Goal: Information Seeking & Learning: Learn about a topic

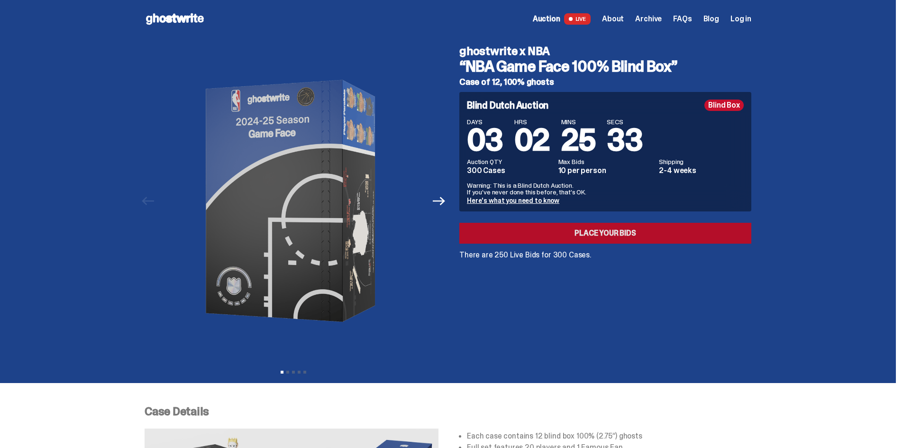
click at [613, 232] on link "Place your Bids" at bounding box center [606, 233] width 292 height 21
click at [616, 18] on span "About" at bounding box center [613, 19] width 22 height 8
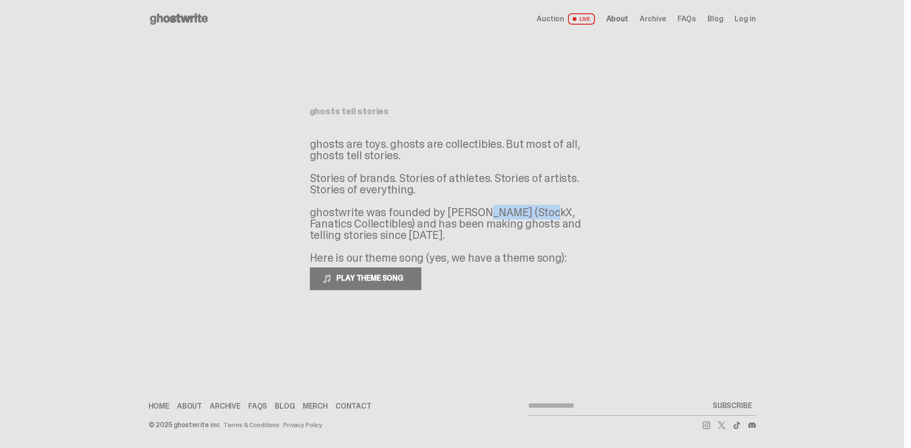
drag, startPoint x: 489, startPoint y: 215, endPoint x: 417, endPoint y: 211, distance: 72.7
click at [423, 211] on p "ghosts are toys. ghosts are collectibles. But most of all, ghosts tell stories.…" at bounding box center [452, 200] width 285 height 125
click at [385, 207] on p "ghosts are toys. ghosts are collectibles. But most of all, ghosts tell stories.…" at bounding box center [452, 200] width 285 height 125
drag, startPoint x: 506, startPoint y: 217, endPoint x: 428, endPoint y: 220, distance: 77.8
click at [428, 220] on p "ghosts are toys. ghosts are collectibles. But most of all, ghosts tell stories.…" at bounding box center [452, 200] width 285 height 125
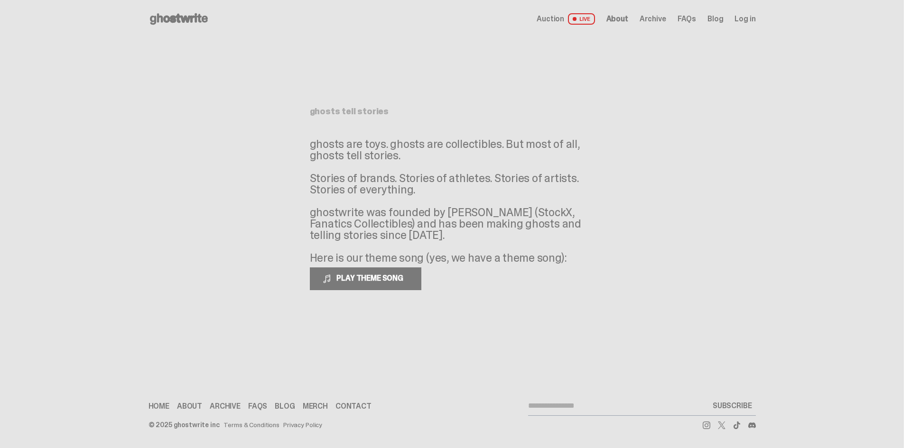
click at [421, 235] on p "ghosts are toys. ghosts are collectibles. But most of all, ghosts tell stories.…" at bounding box center [452, 200] width 285 height 125
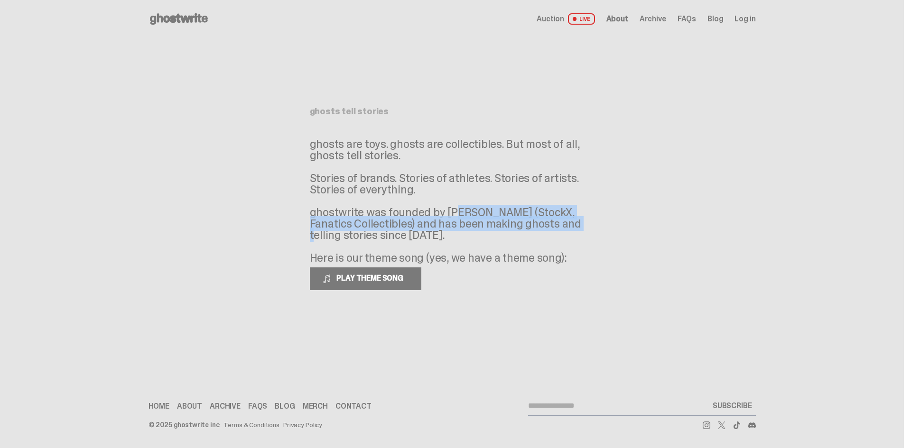
drag, startPoint x: 499, startPoint y: 227, endPoint x: 387, endPoint y: 214, distance: 112.7
click at [391, 214] on p "ghosts are toys. ghosts are collectibles. But most of all, ghosts tell stories.…" at bounding box center [452, 200] width 285 height 125
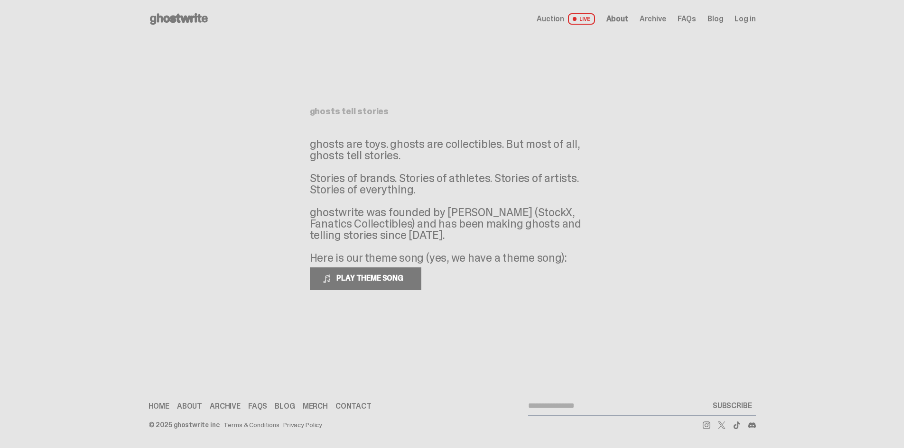
click at [445, 181] on p "ghosts are toys. ghosts are collectibles. But most of all, ghosts tell stories.…" at bounding box center [452, 200] width 285 height 125
drag, startPoint x: 534, startPoint y: 154, endPoint x: 465, endPoint y: 147, distance: 69.0
click at [465, 147] on p "ghosts are toys. ghosts are collectibles. But most of all, ghosts tell stories.…" at bounding box center [452, 200] width 285 height 125
click at [445, 158] on p "ghosts are toys. ghosts are collectibles. But most of all, ghosts tell stories.…" at bounding box center [452, 200] width 285 height 125
click at [656, 18] on span "Archive" at bounding box center [652, 19] width 27 height 8
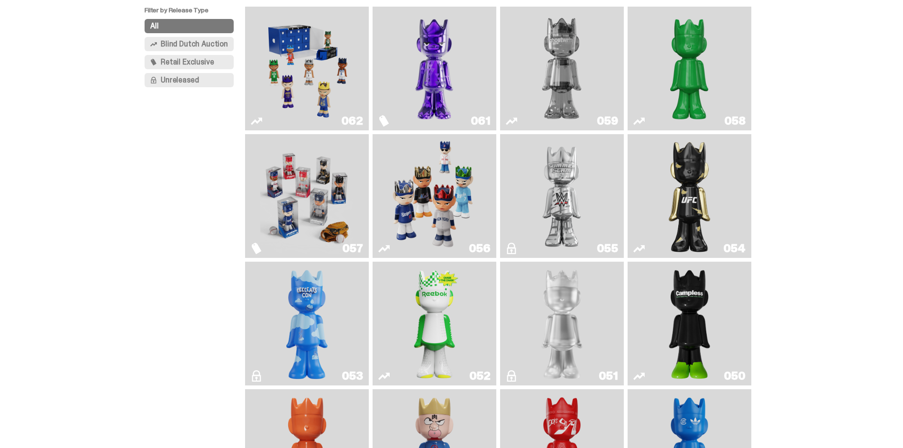
scroll to position [95, 0]
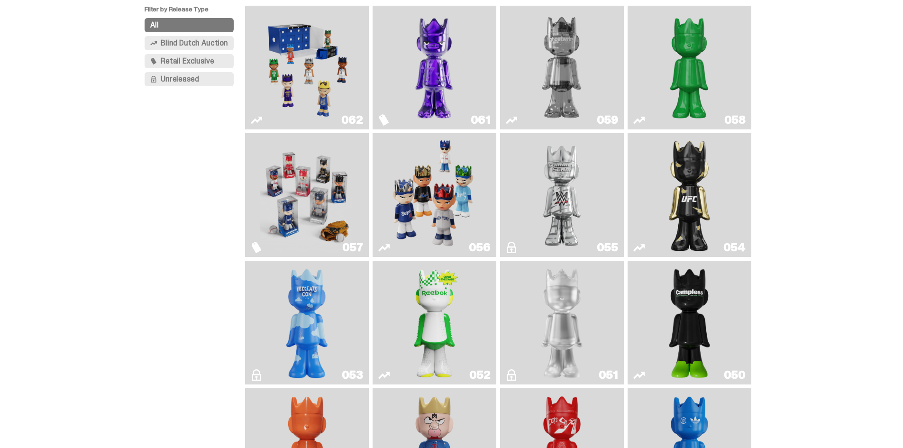
click at [464, 74] on img "Fantasy" at bounding box center [434, 67] width 93 height 116
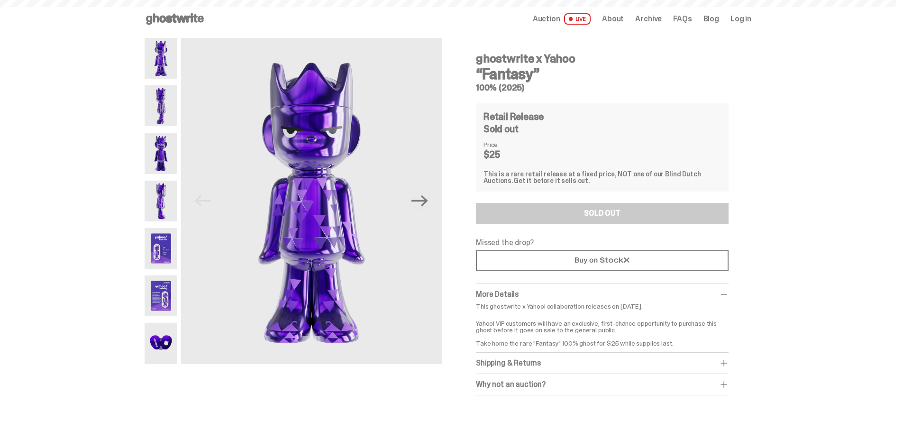
scroll to position [95, 0]
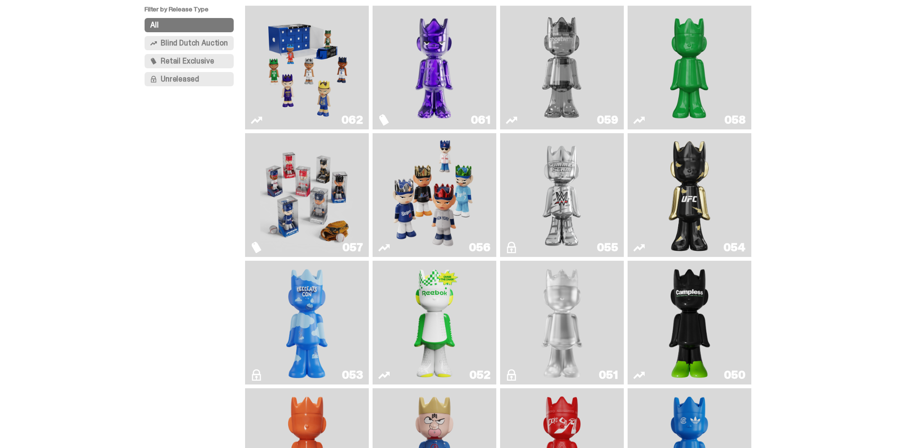
click at [575, 107] on img "Two" at bounding box center [562, 67] width 93 height 116
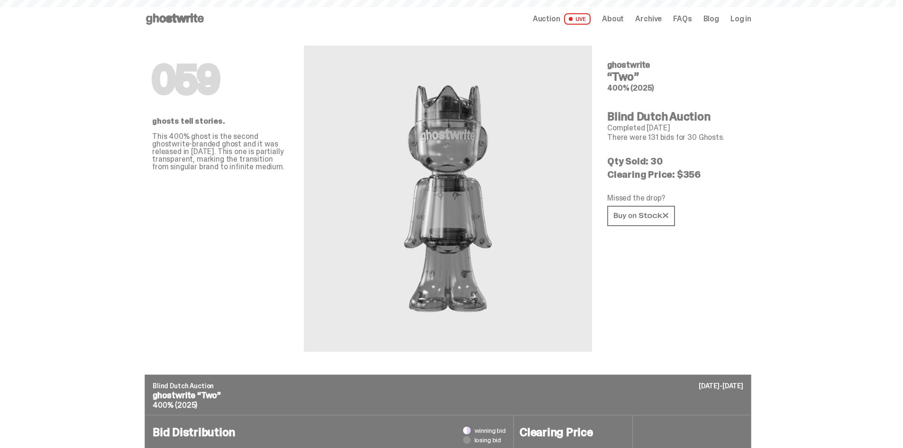
scroll to position [95, 0]
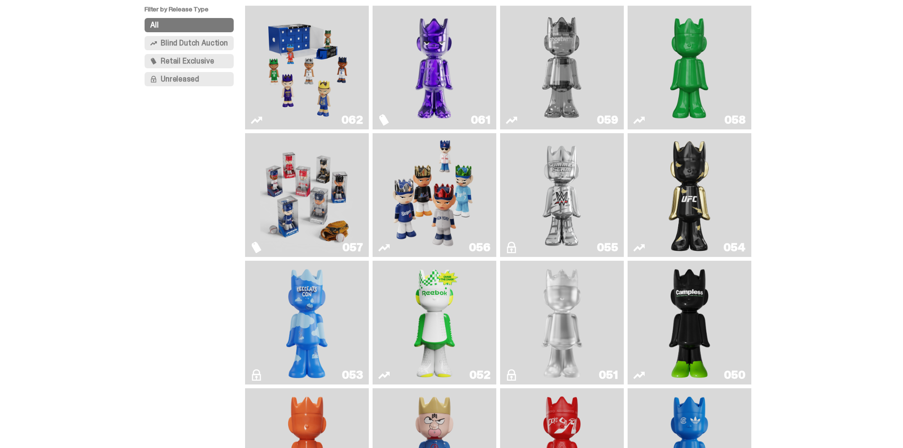
click at [713, 73] on img "Schrödinger's ghost: Sunday Green" at bounding box center [689, 67] width 93 height 116
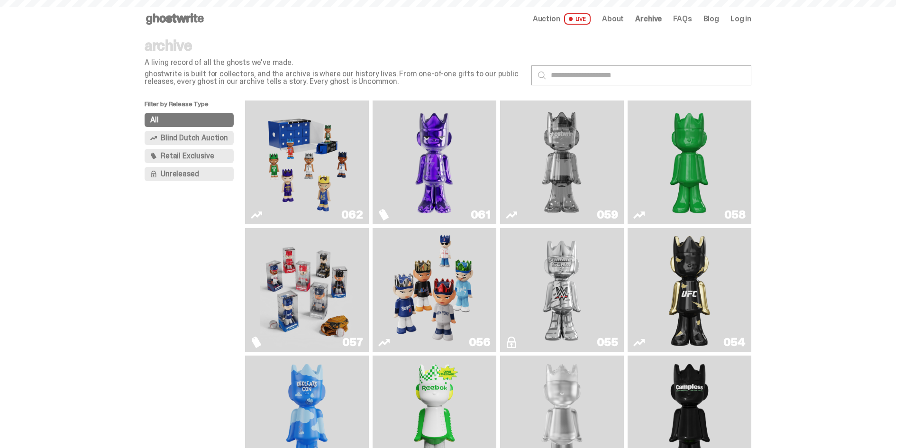
scroll to position [95, 0]
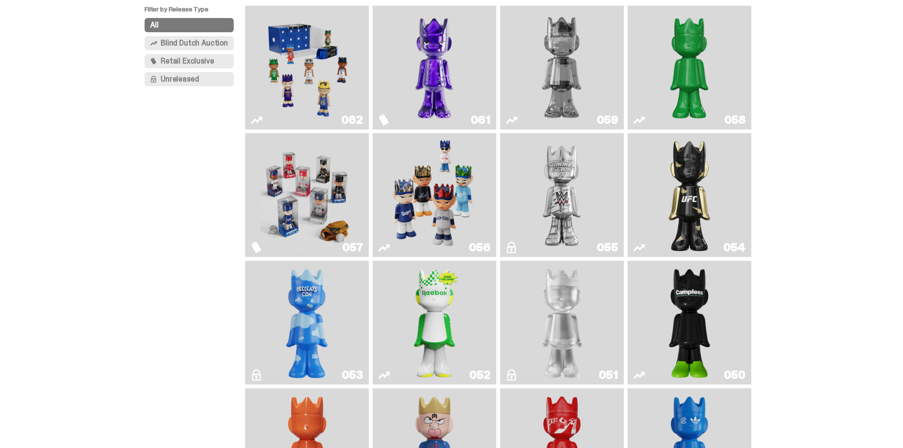
click at [556, 201] on img "I Was There SummerSlam" at bounding box center [562, 195] width 93 height 116
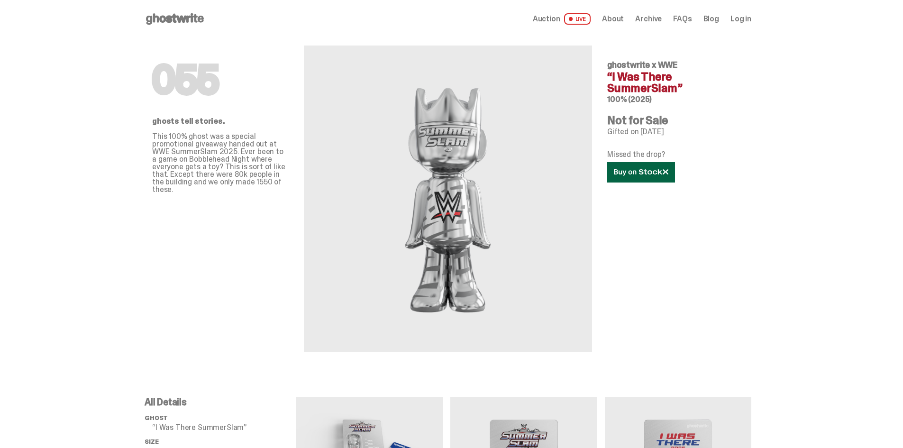
click at [644, 174] on use at bounding box center [641, 172] width 54 height 7
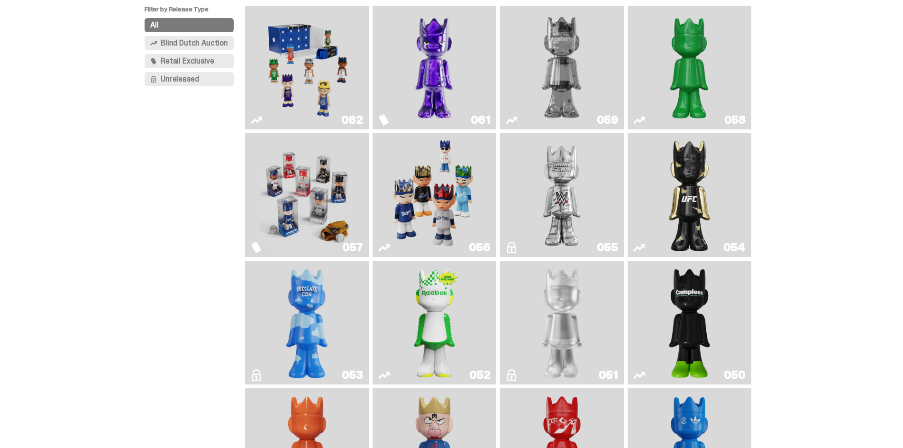
click at [721, 313] on link "050" at bounding box center [690, 323] width 112 height 116
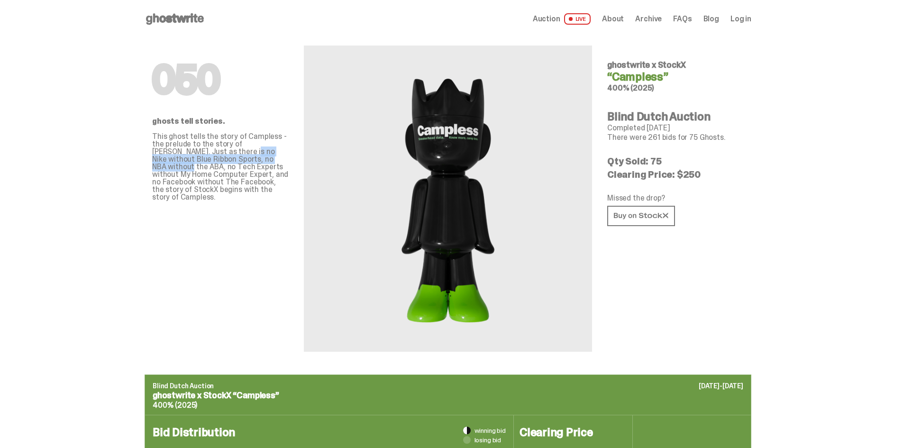
drag, startPoint x: 233, startPoint y: 157, endPoint x: 199, endPoint y: 152, distance: 34.4
click at [199, 152] on p "This ghost tells the story of Campless - the prelude to the story of [PERSON_NA…" at bounding box center [220, 167] width 137 height 68
click at [194, 167] on p "This ghost tells the story of Campless - the prelude to the story of [PERSON_NA…" at bounding box center [220, 167] width 137 height 68
drag, startPoint x: 257, startPoint y: 180, endPoint x: 192, endPoint y: 174, distance: 65.8
click at [192, 174] on p "This ghost tells the story of Campless - the prelude to the story of [PERSON_NA…" at bounding box center [220, 167] width 137 height 68
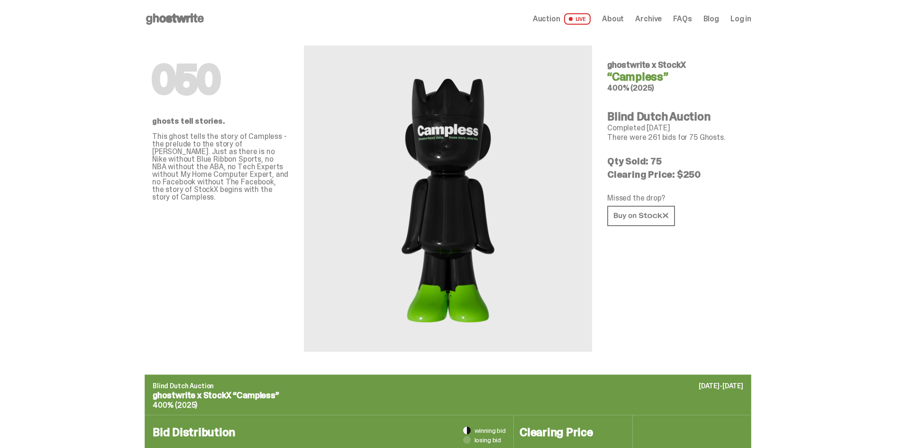
click at [183, 179] on p "This ghost tells the story of Campless - the prelude to the story of [PERSON_NA…" at bounding box center [220, 167] width 137 height 68
drag, startPoint x: 185, startPoint y: 183, endPoint x: 175, endPoint y: 181, distance: 10.1
click at [179, 182] on p "This ghost tells the story of Campless - the prelude to the story of [PERSON_NA…" at bounding box center [220, 167] width 137 height 68
drag, startPoint x: 703, startPoint y: 172, endPoint x: 575, endPoint y: 147, distance: 130.9
click at [575, 147] on div "050 ghosts tell stories. This ghost tells the story of Campless - the prelude t…" at bounding box center [448, 206] width 607 height 337
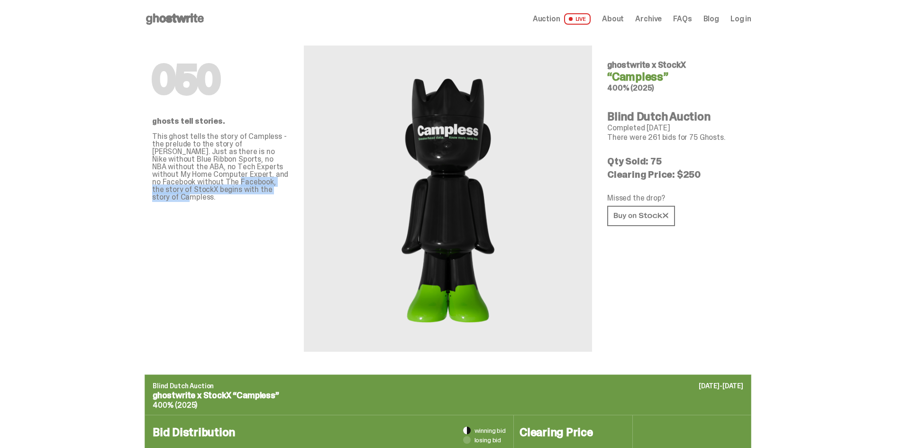
click at [713, 145] on div "050 ghostwrite x StockX “Campless” 400% (2025) Blind Dutch Auction Completed [D…" at bounding box center [676, 195] width 137 height 314
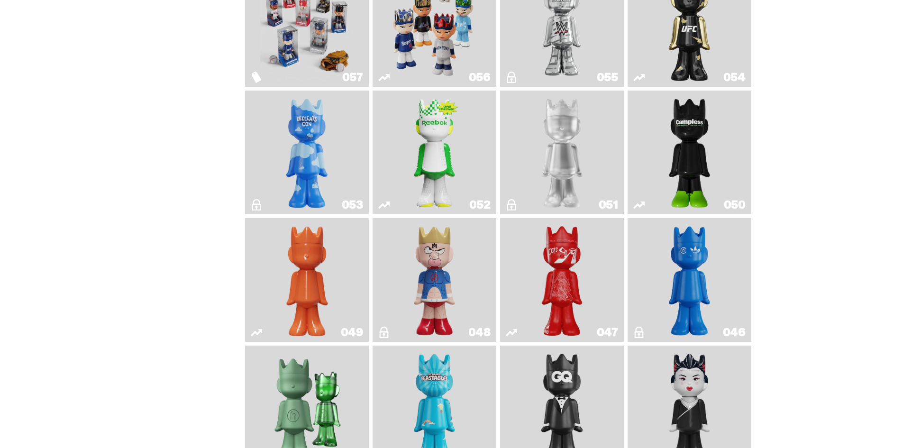
scroll to position [285, 0]
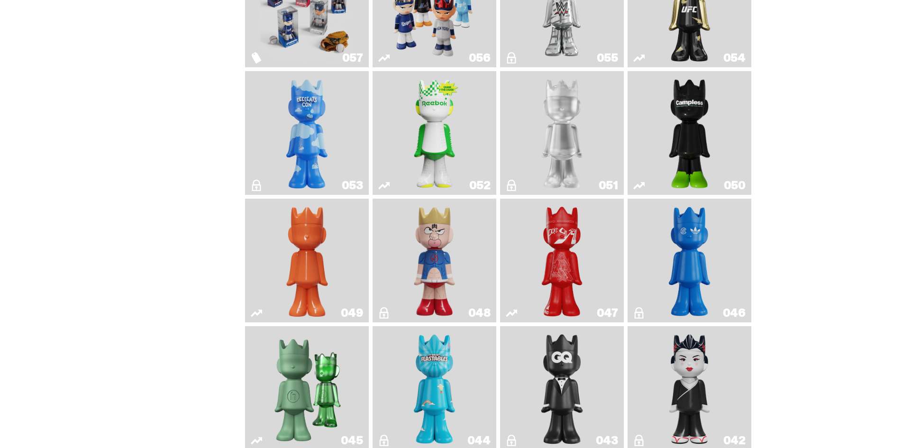
click at [420, 137] on img "Court Victory" at bounding box center [435, 133] width 50 height 116
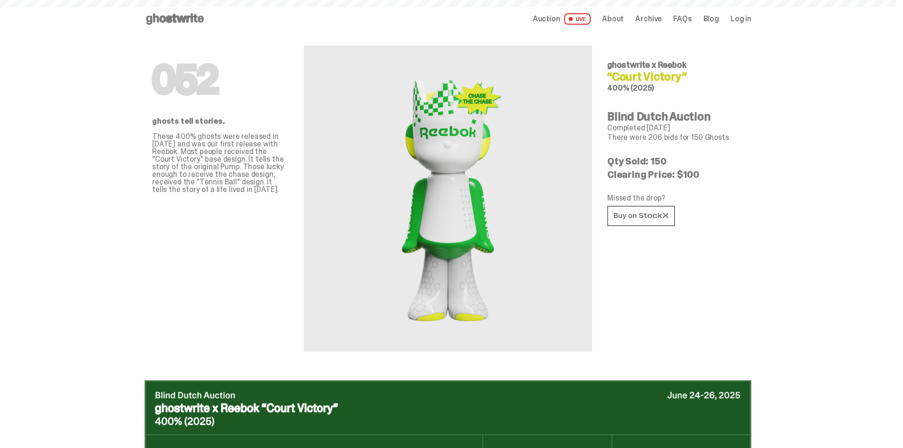
scroll to position [285, 0]
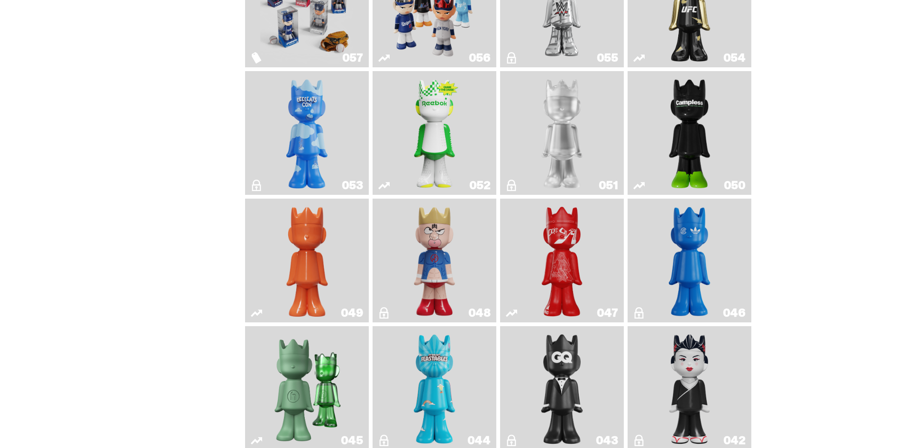
click at [571, 258] on img "Skip" at bounding box center [562, 261] width 50 height 116
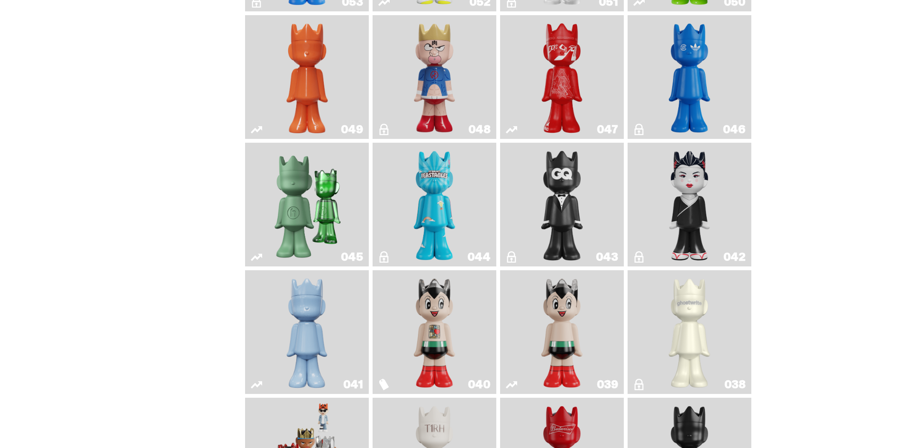
scroll to position [474, 0]
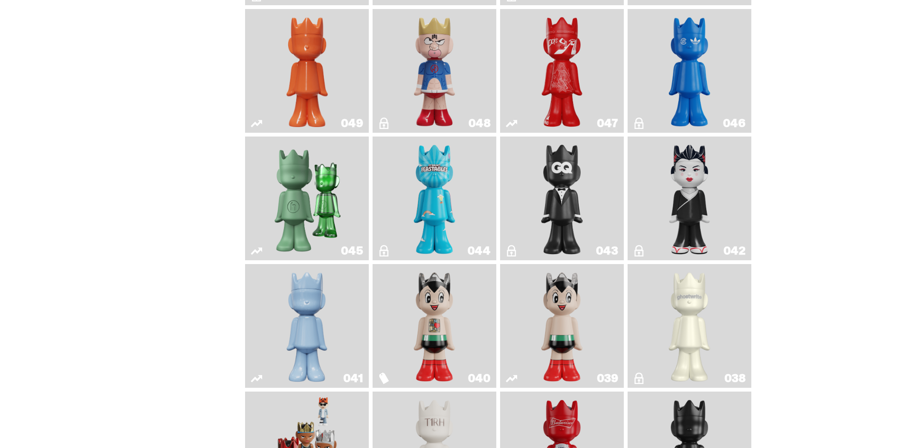
click at [434, 230] on img "Feastables" at bounding box center [435, 198] width 50 height 116
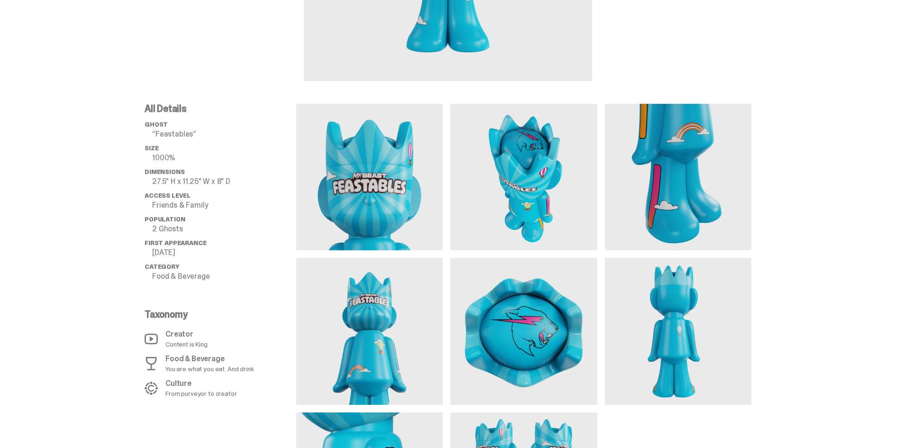
scroll to position [285, 0]
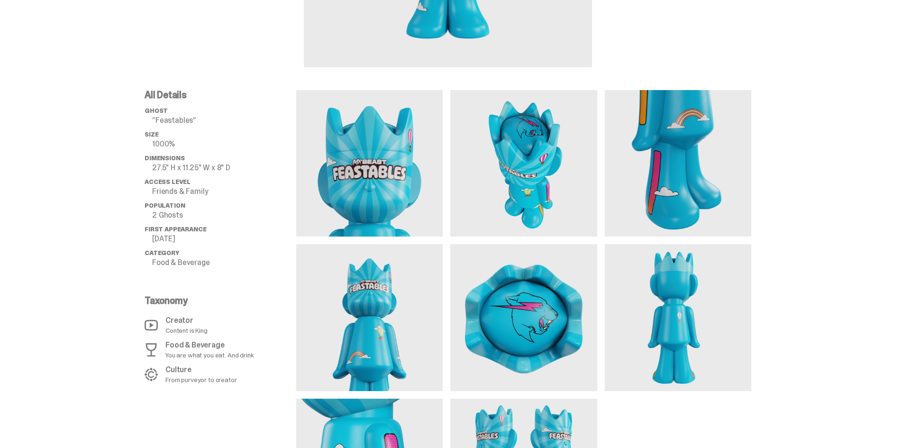
click at [515, 154] on img at bounding box center [524, 163] width 147 height 147
click at [683, 165] on img at bounding box center [678, 163] width 147 height 147
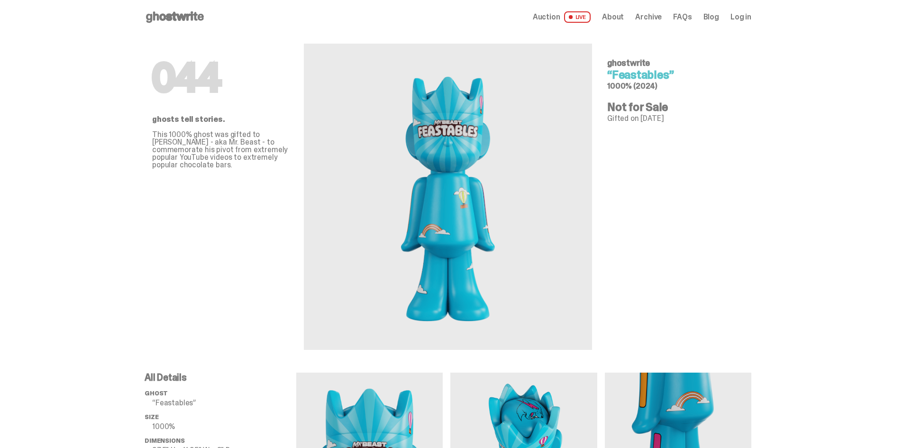
scroll to position [0, 0]
